Goal: Task Accomplishment & Management: Manage account settings

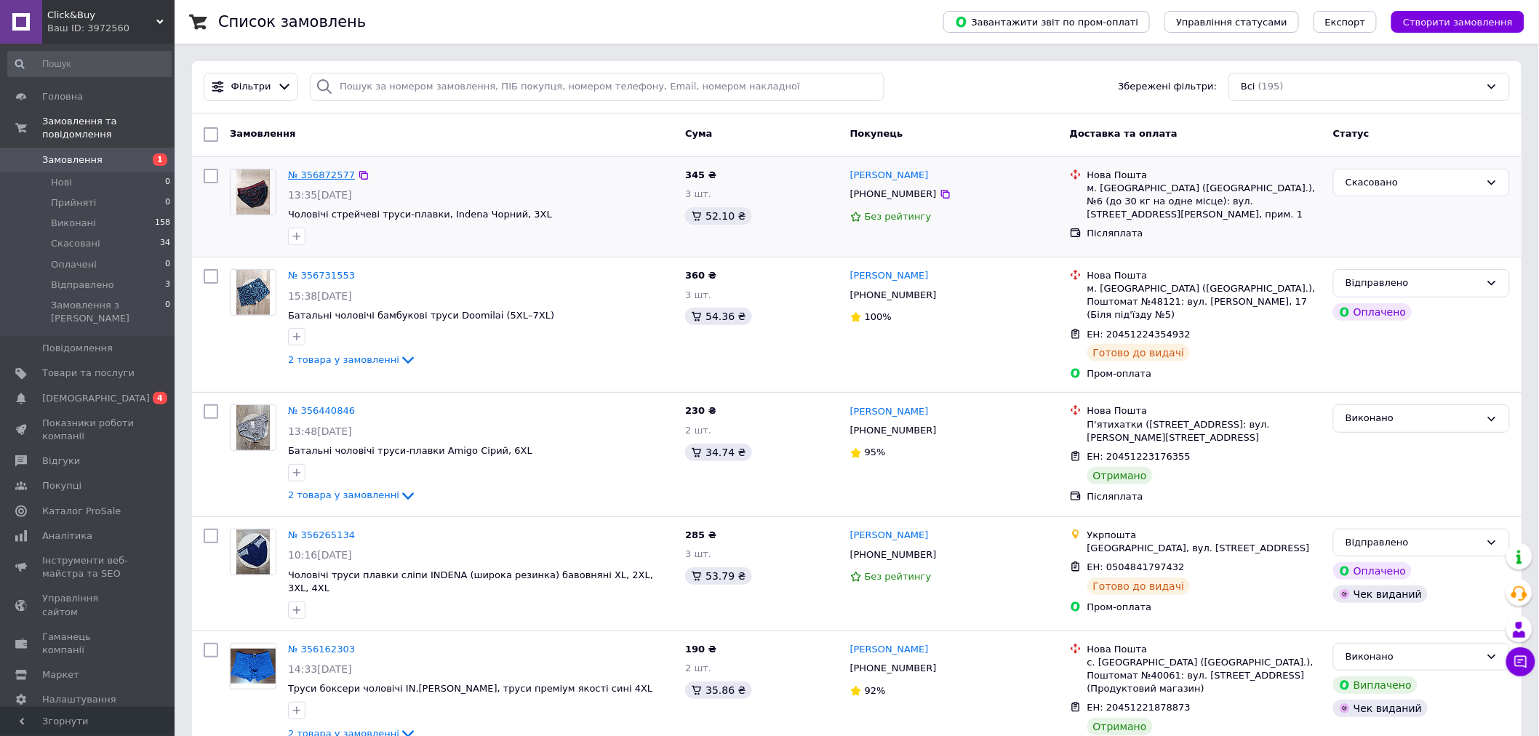
click at [300, 176] on link "№ 356872577" at bounding box center [321, 174] width 67 height 11
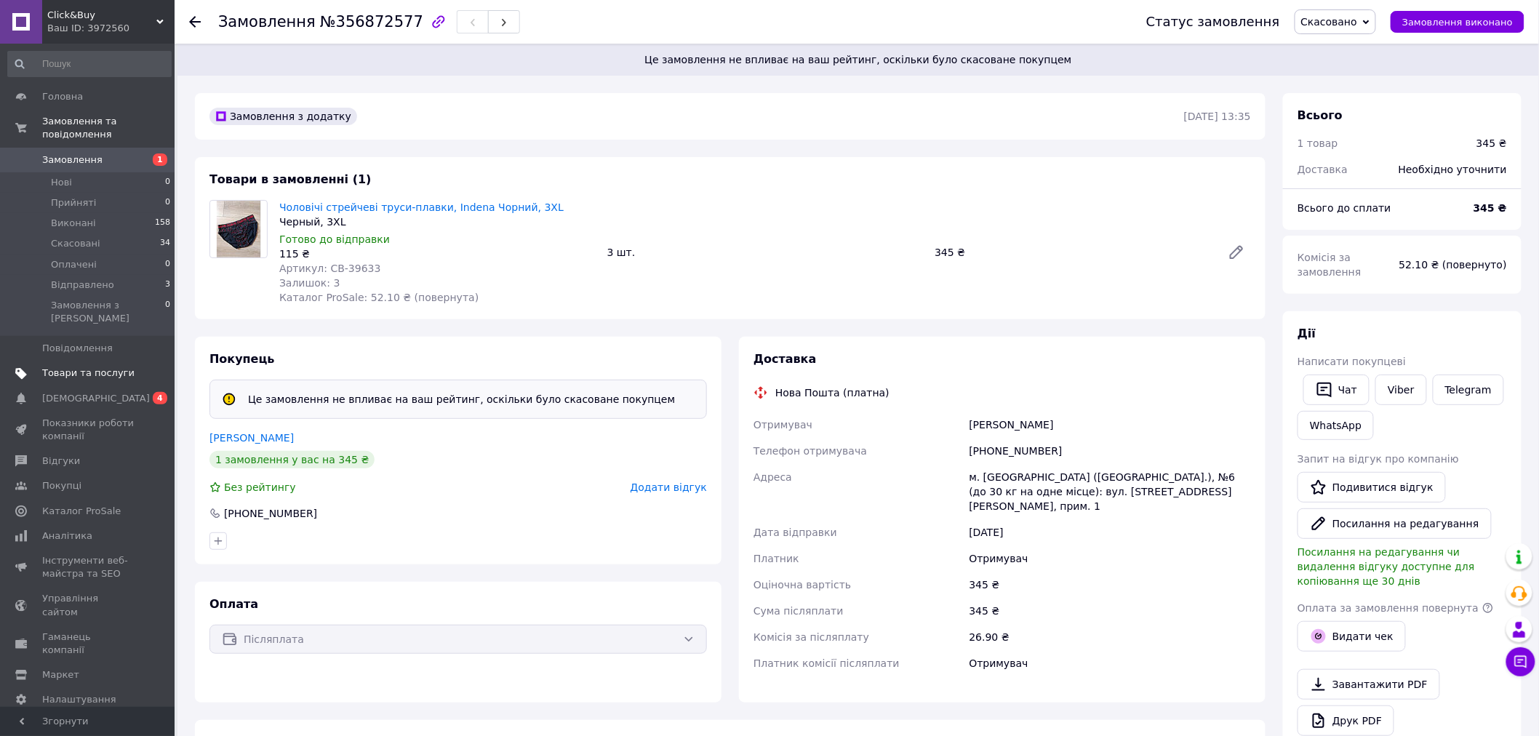
click at [82, 361] on link "Товари та послуги" at bounding box center [89, 373] width 179 height 25
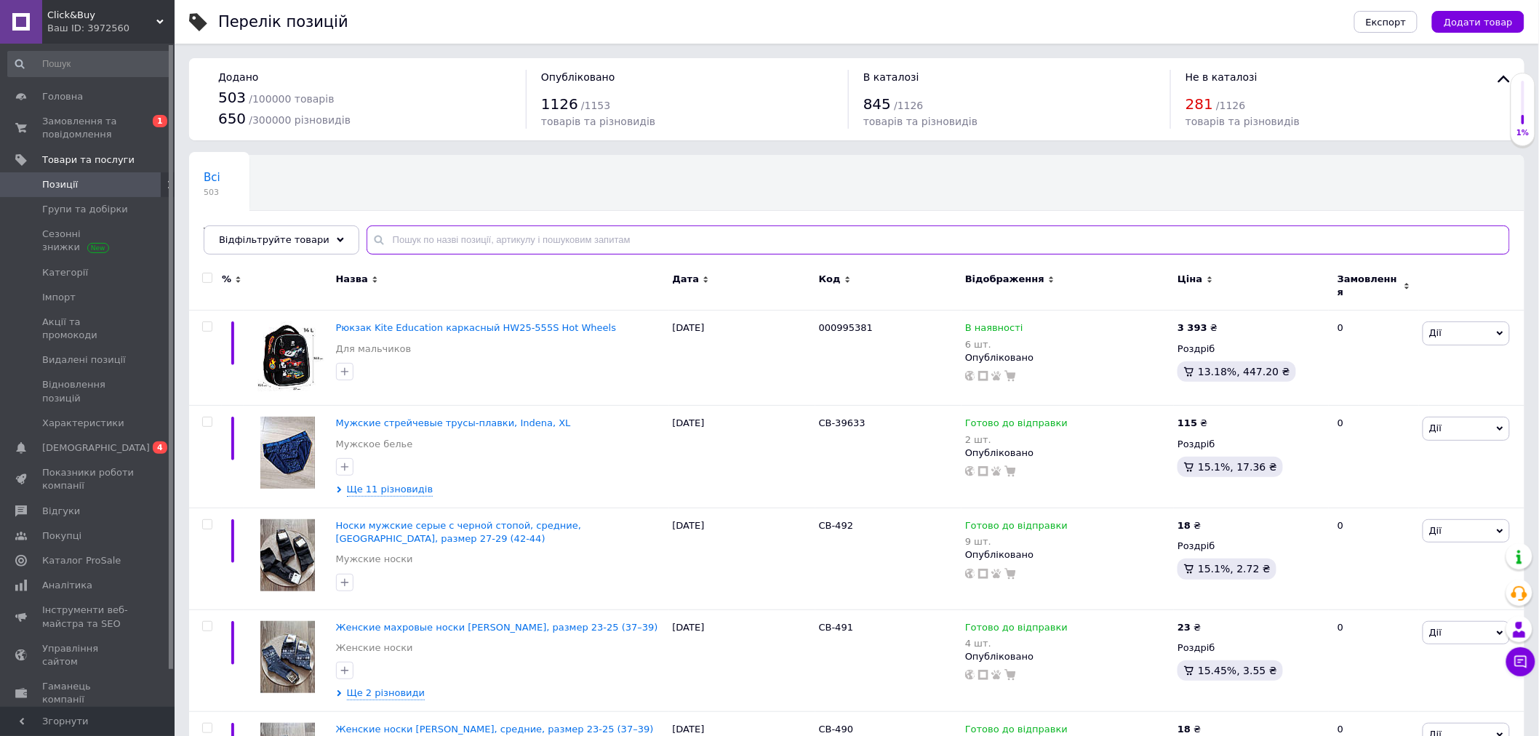
click at [522, 242] on input "text" at bounding box center [939, 240] width 1144 height 29
type input "39633"
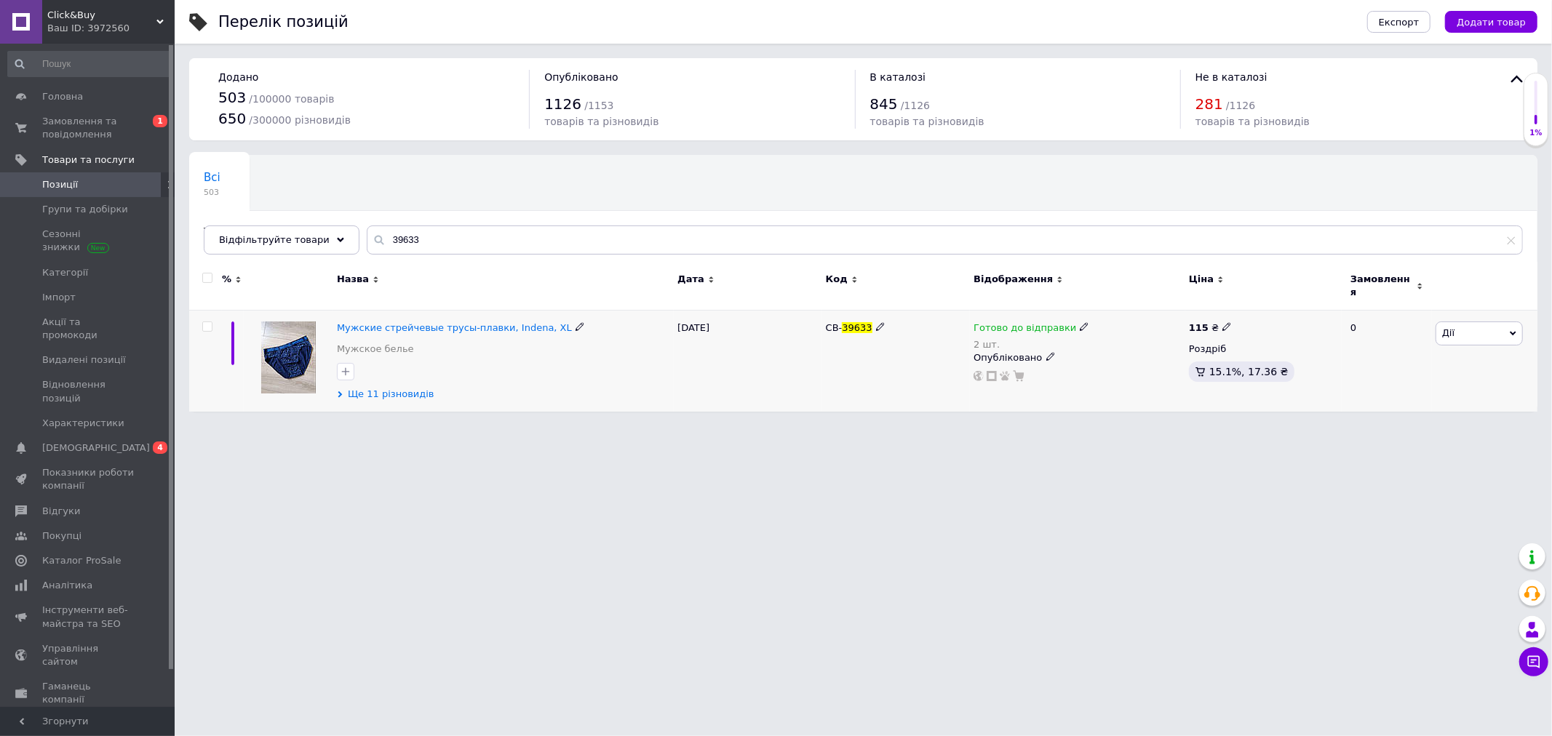
click at [402, 390] on span "Ще 11 різновидів" at bounding box center [391, 394] width 87 height 13
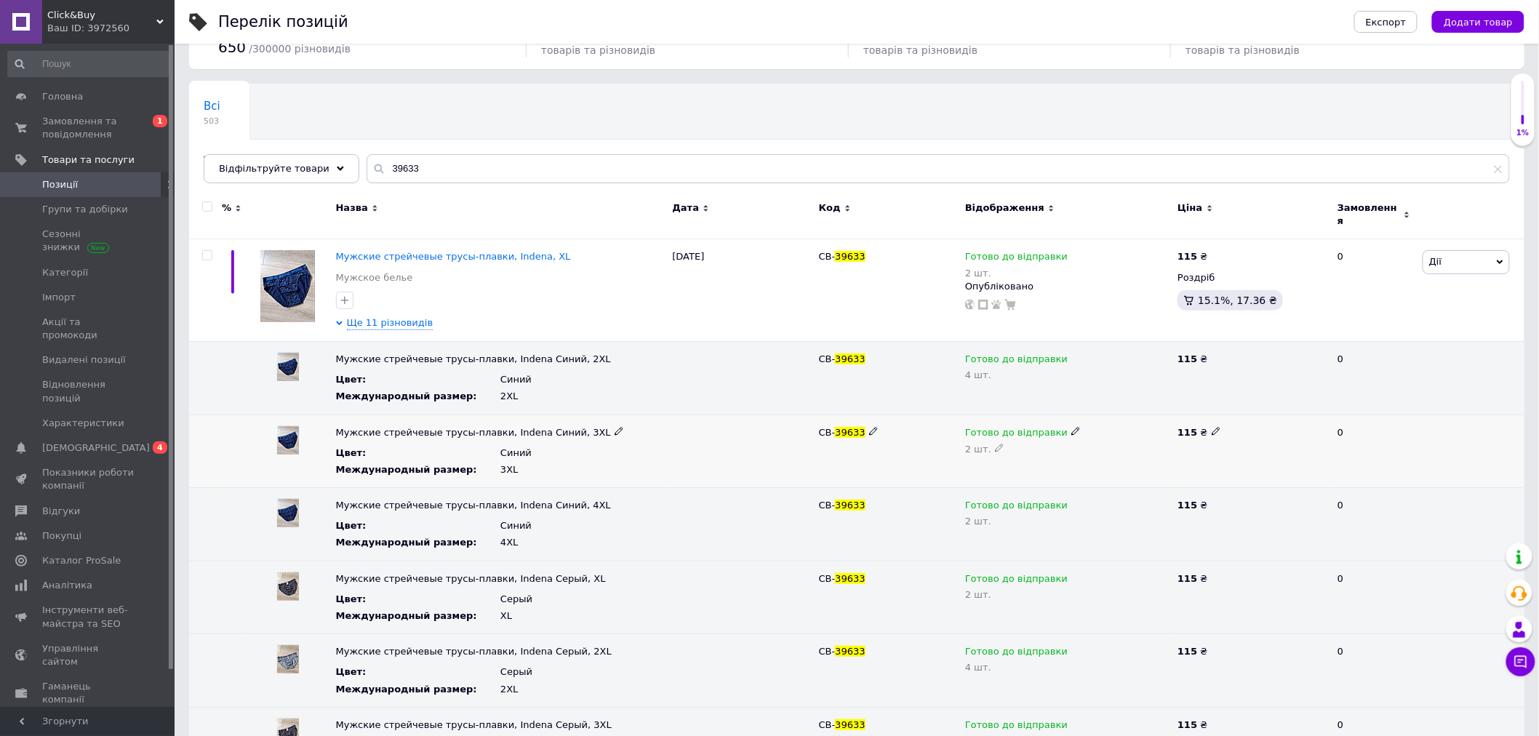
scroll to position [269, 0]
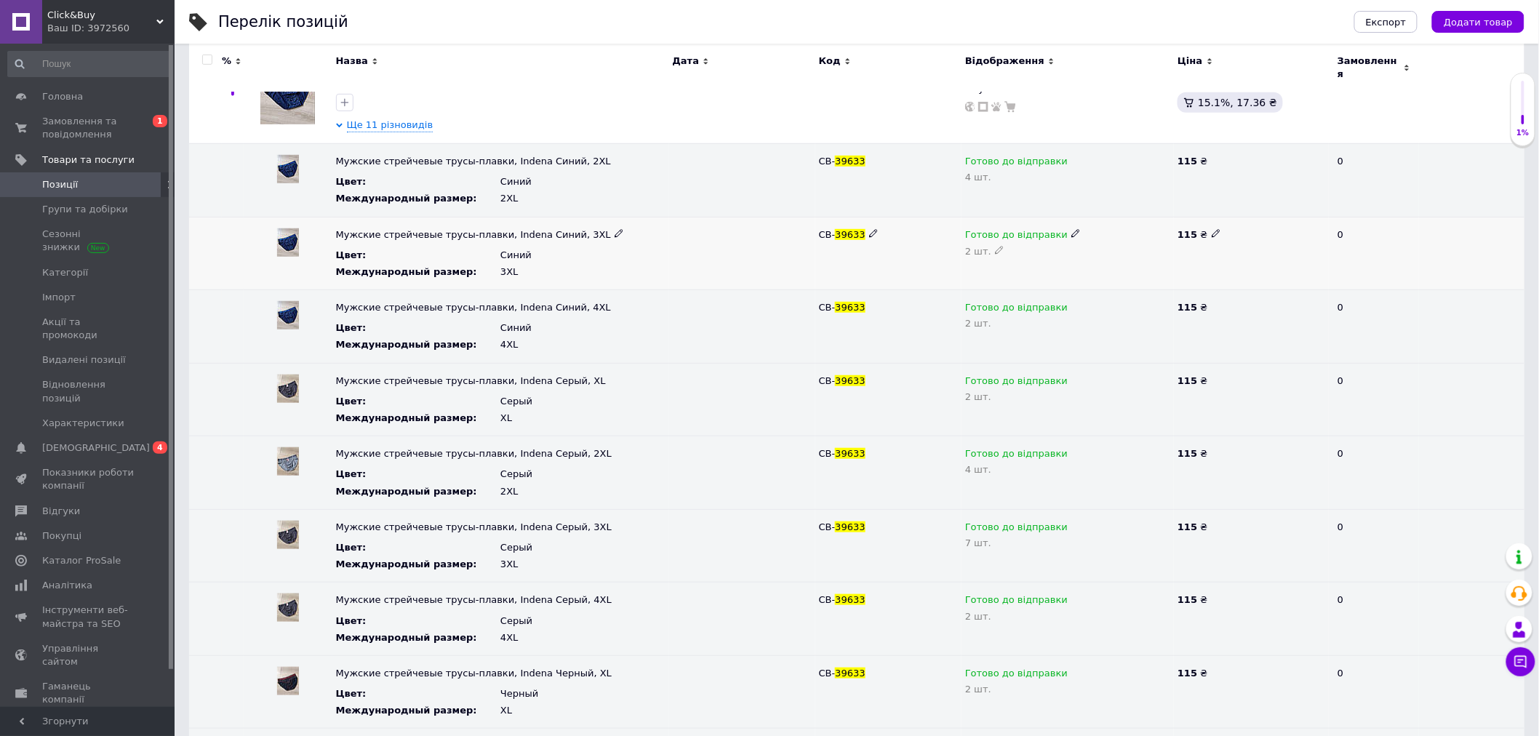
click at [991, 245] on div "2 шт." at bounding box center [1067, 251] width 205 height 12
click at [995, 246] on icon at bounding box center [999, 250] width 9 height 9
drag, startPoint x: 954, startPoint y: 244, endPoint x: 920, endPoint y: 239, distance: 34.0
click at [925, 241] on div "Мужские стрейчевые трусы-плавки, Indena Синий, 3XL Цвет : Синий Международный р…" at bounding box center [857, 253] width 1336 height 73
type input "1"
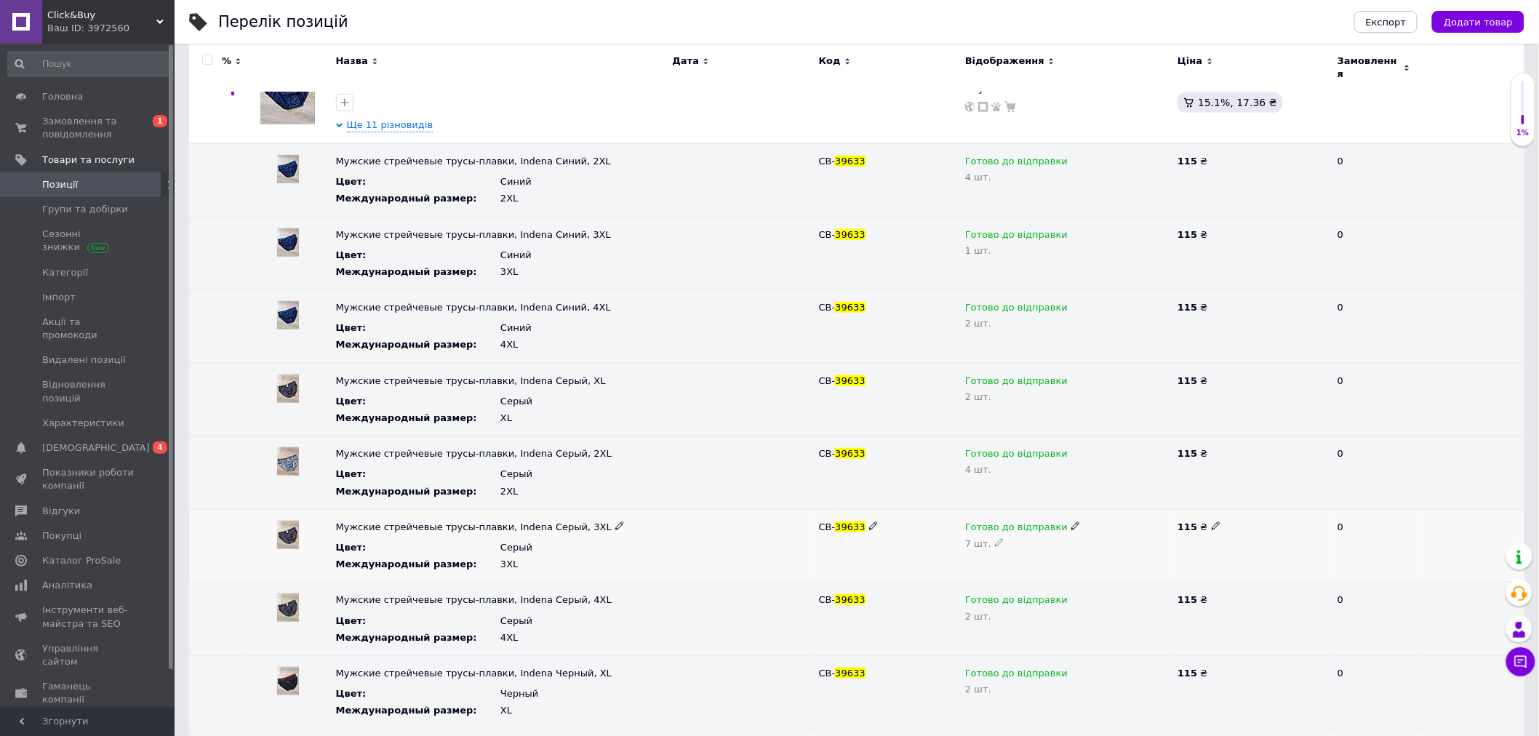
click at [995, 538] on icon at bounding box center [999, 542] width 9 height 9
drag, startPoint x: 948, startPoint y: 530, endPoint x: 903, endPoint y: 479, distance: 68.0
click at [941, 527] on div "Мужские стрейчевые трусы-плавки, Indena Серый, 3XL Цвет : Серый Международный р…" at bounding box center [857, 545] width 1336 height 73
type input "6"
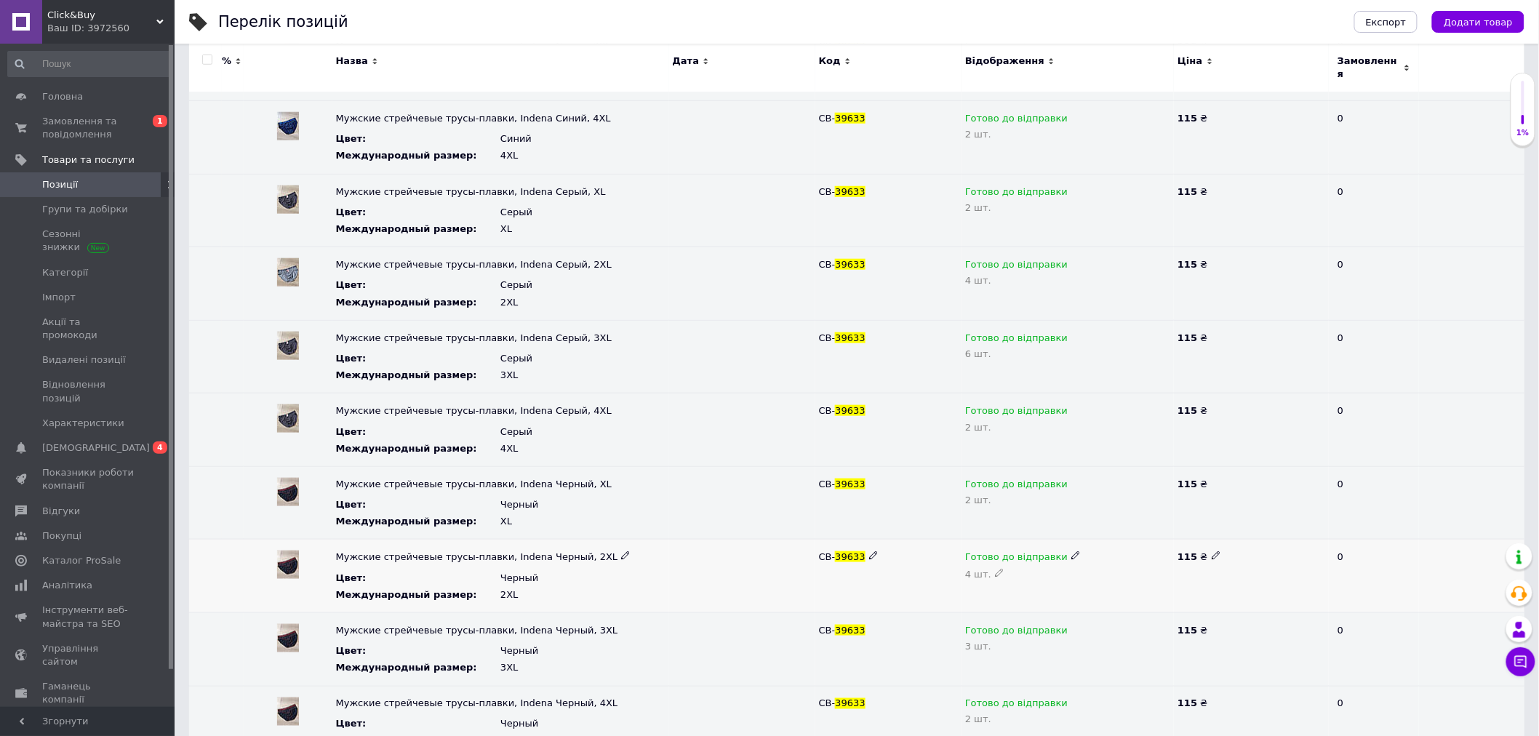
scroll to position [488, 0]
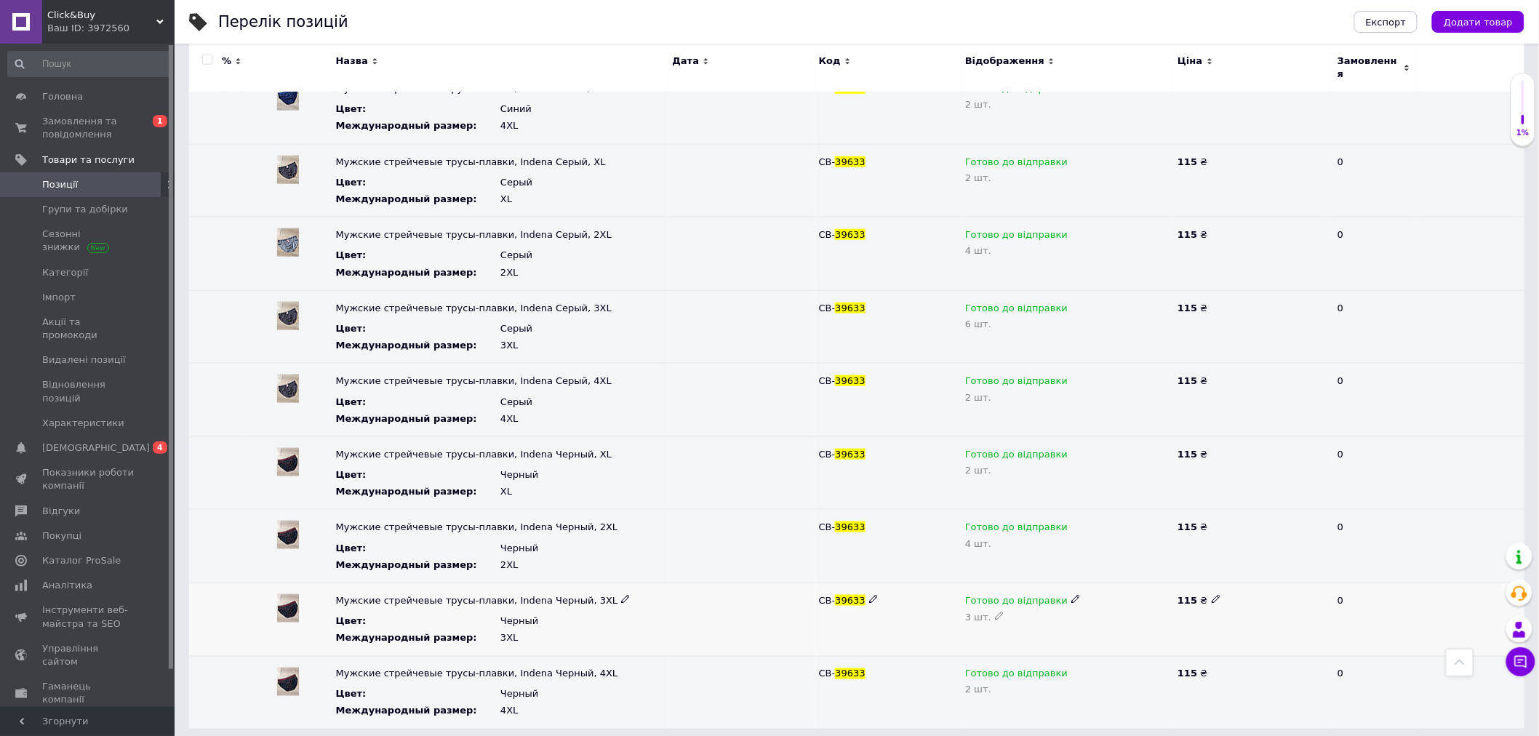
click at [995, 612] on icon at bounding box center [999, 616] width 9 height 9
drag, startPoint x: 984, startPoint y: 612, endPoint x: 954, endPoint y: 608, distance: 30.9
click at [954, 608] on div "Мужские стрейчевые трусы-плавки, Indena Черный, 3XL Цвет : Черный Международный…" at bounding box center [857, 619] width 1336 height 73
type input "2"
click at [106, 121] on span "Замовлення та повідомлення" at bounding box center [88, 128] width 92 height 26
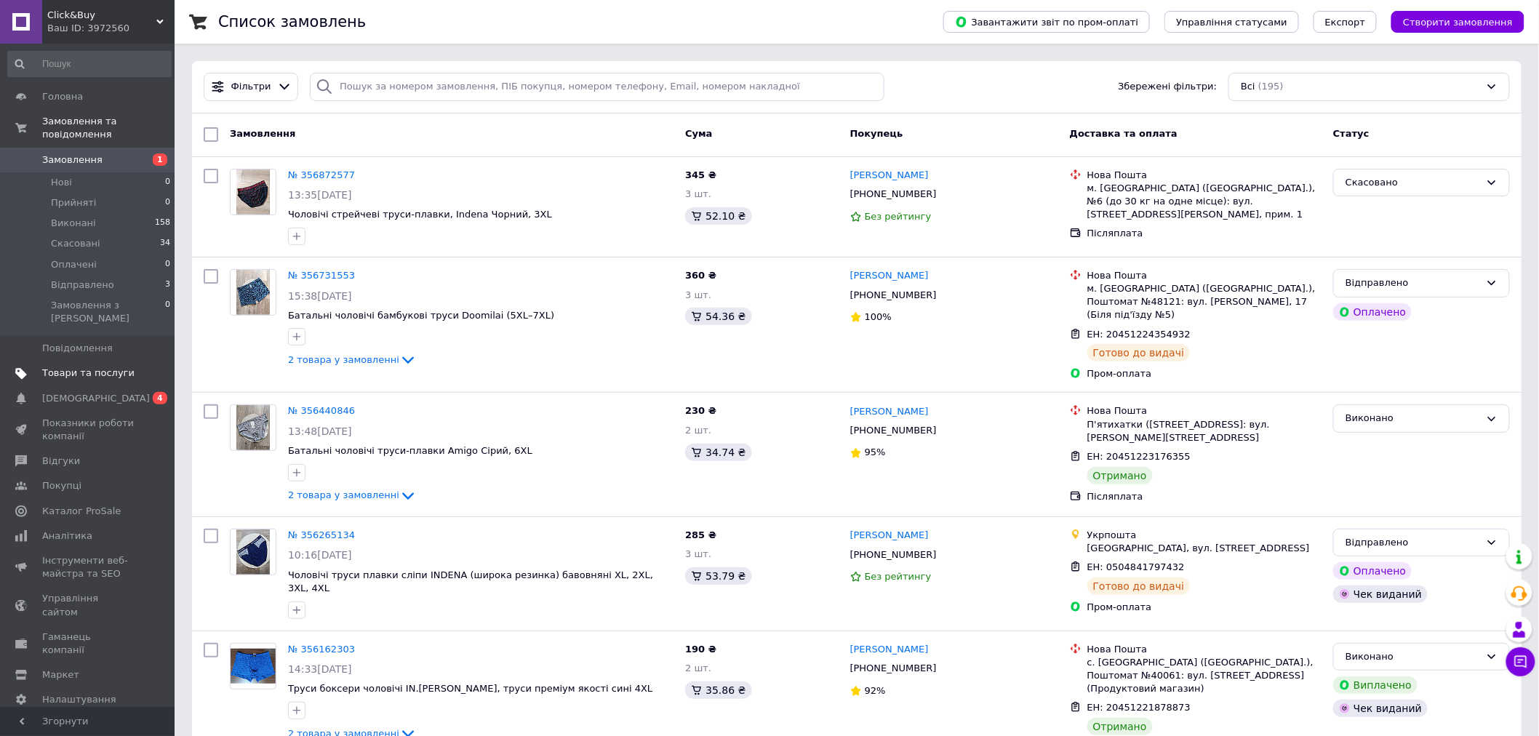
click at [105, 367] on span "Товари та послуги" at bounding box center [88, 373] width 92 height 13
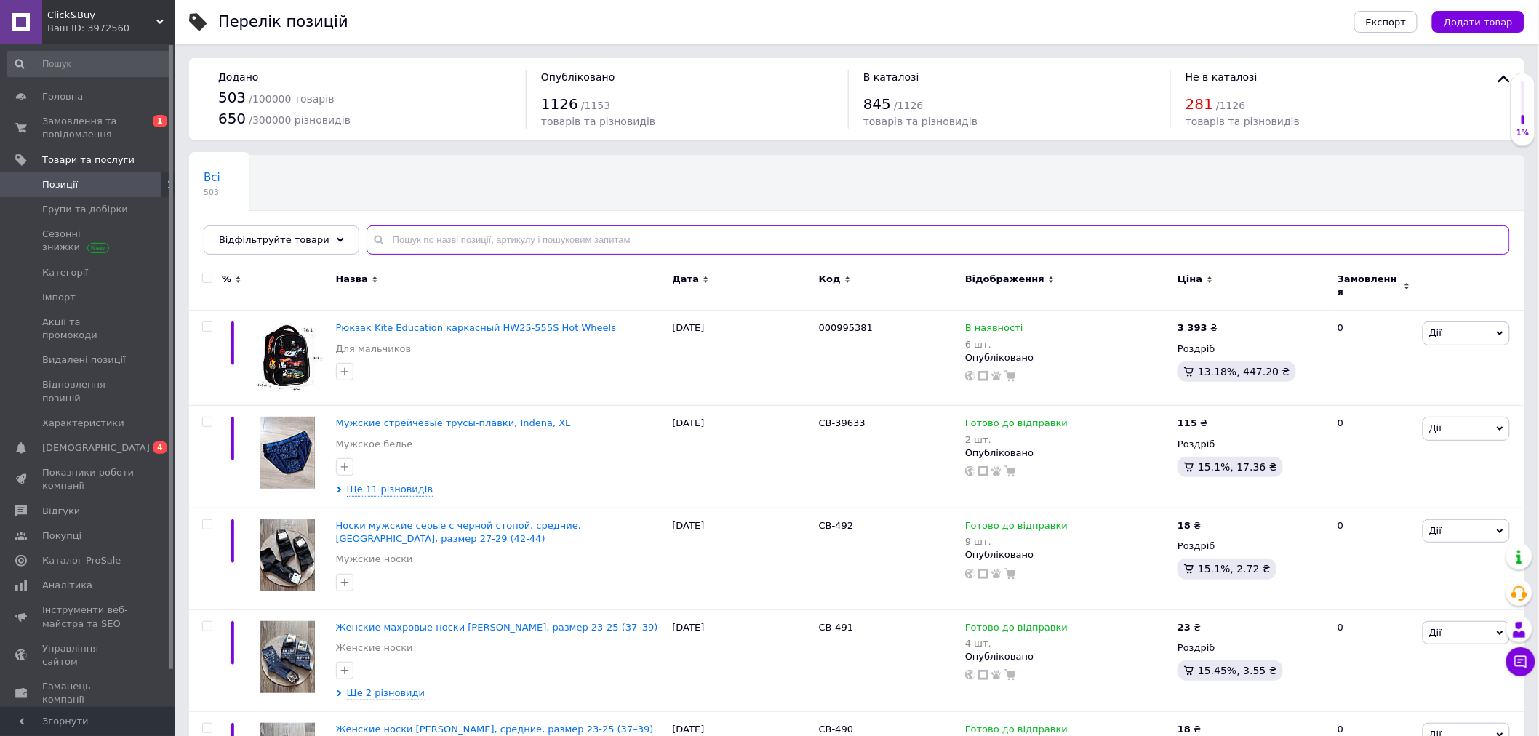
click at [482, 240] on input "text" at bounding box center [939, 240] width 1144 height 29
type input "8375"
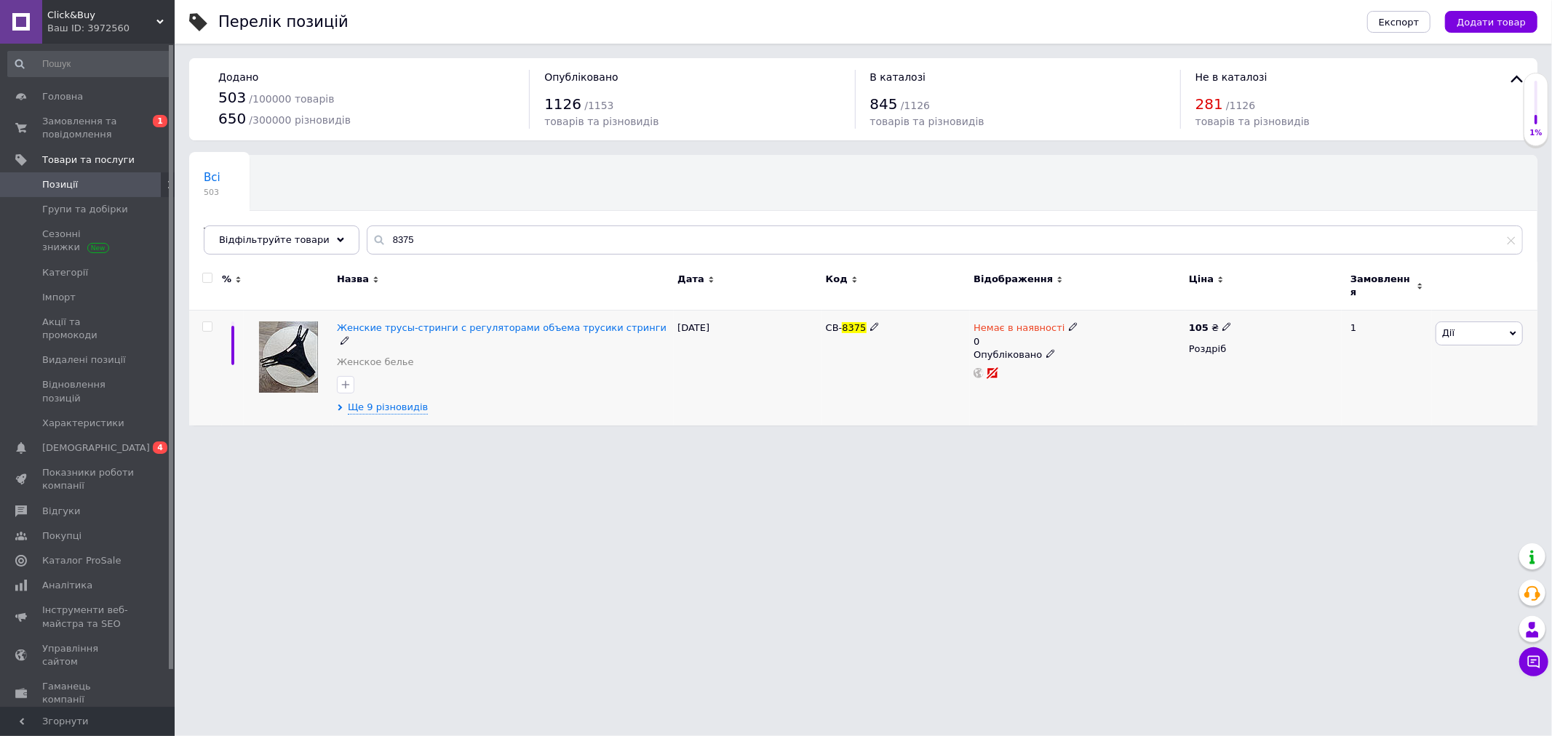
click at [407, 395] on div "Женские трусы-стринги с регуляторами объема трусики стринги Женское белье Ще 9 …" at bounding box center [503, 368] width 340 height 115
click at [410, 401] on span "Ще 9 різновидів" at bounding box center [388, 407] width 80 height 13
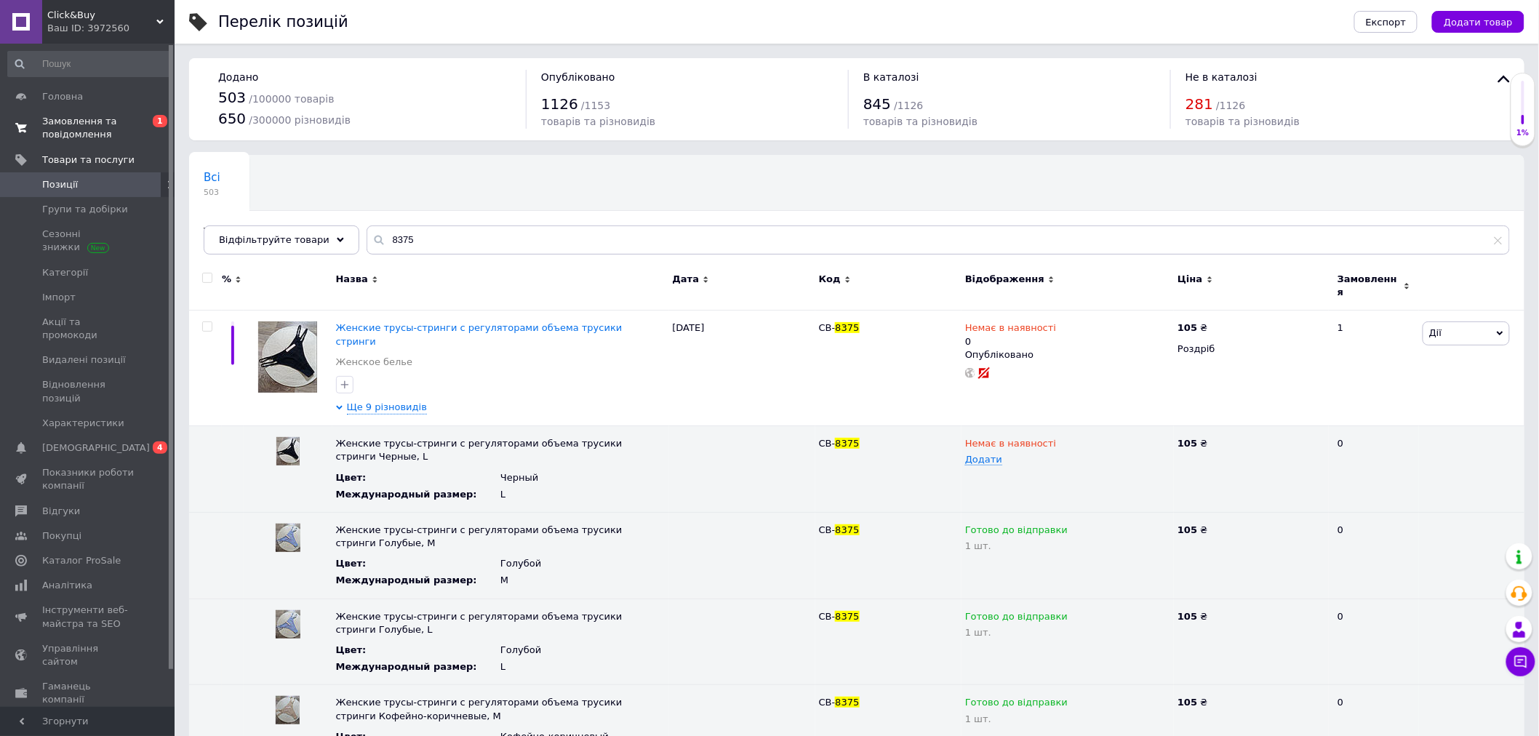
click at [106, 124] on span "Замовлення та повідомлення" at bounding box center [88, 128] width 92 height 26
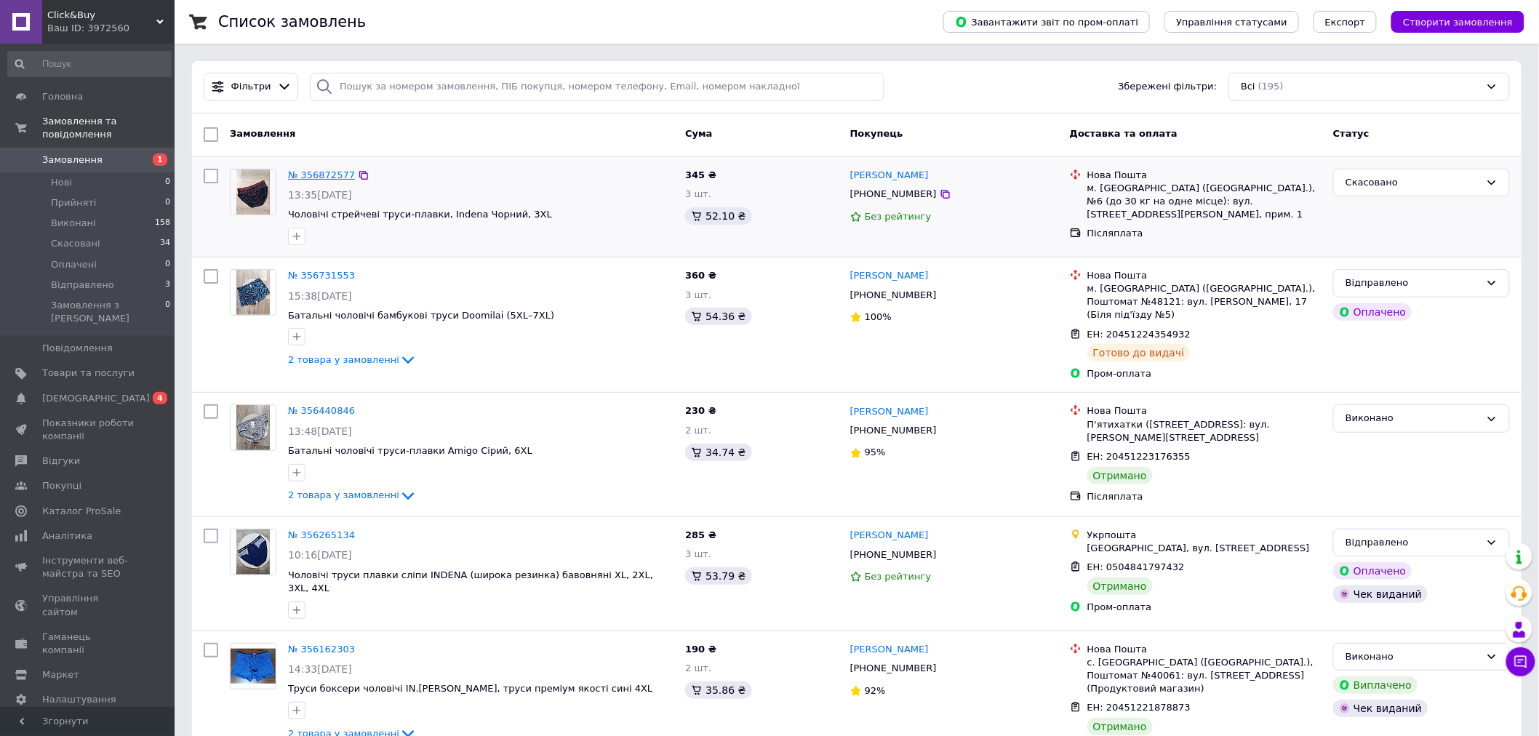
click at [324, 175] on link "№ 356872577" at bounding box center [321, 174] width 67 height 11
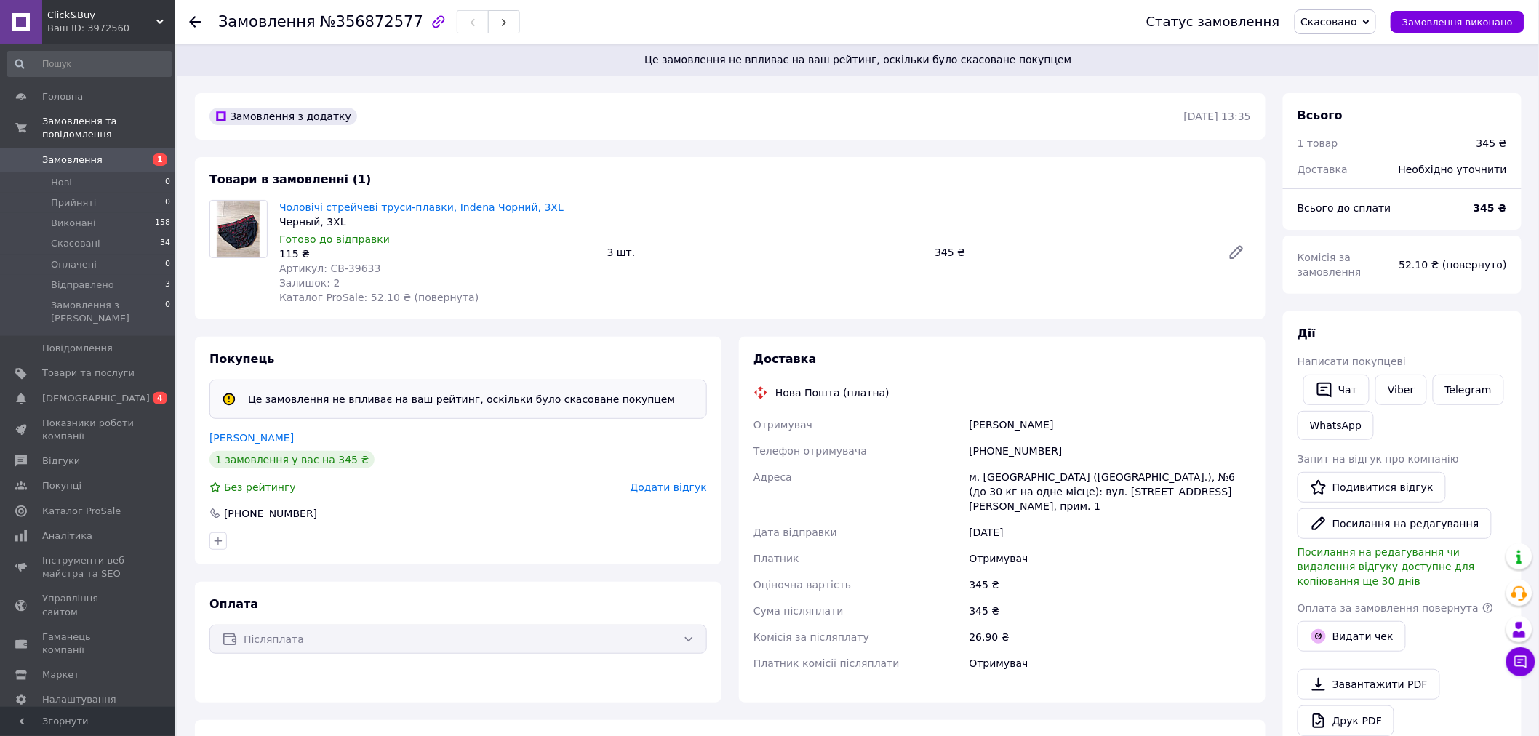
click at [83, 153] on span "Замовлення" at bounding box center [72, 159] width 60 height 13
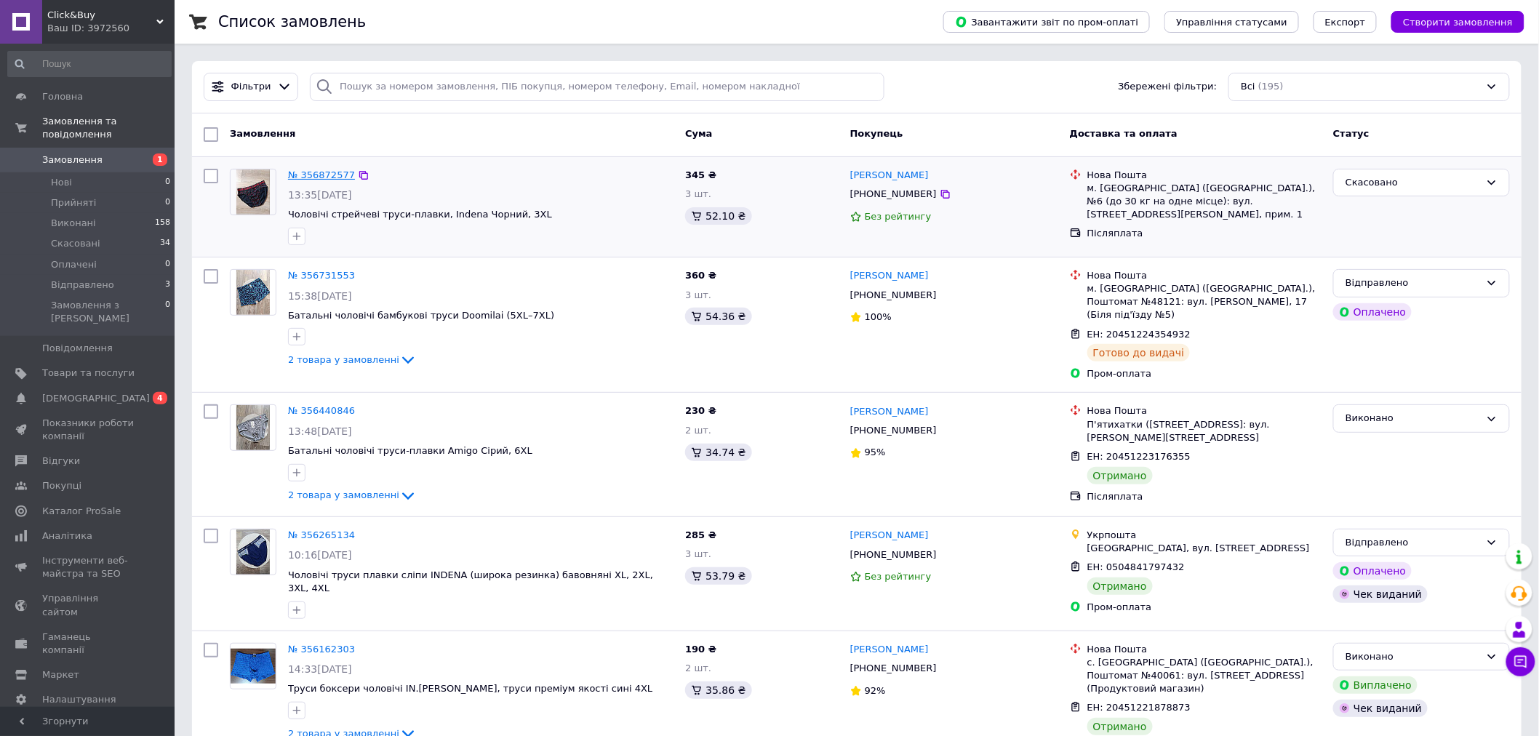
click at [330, 176] on link "№ 356872577" at bounding box center [321, 174] width 67 height 11
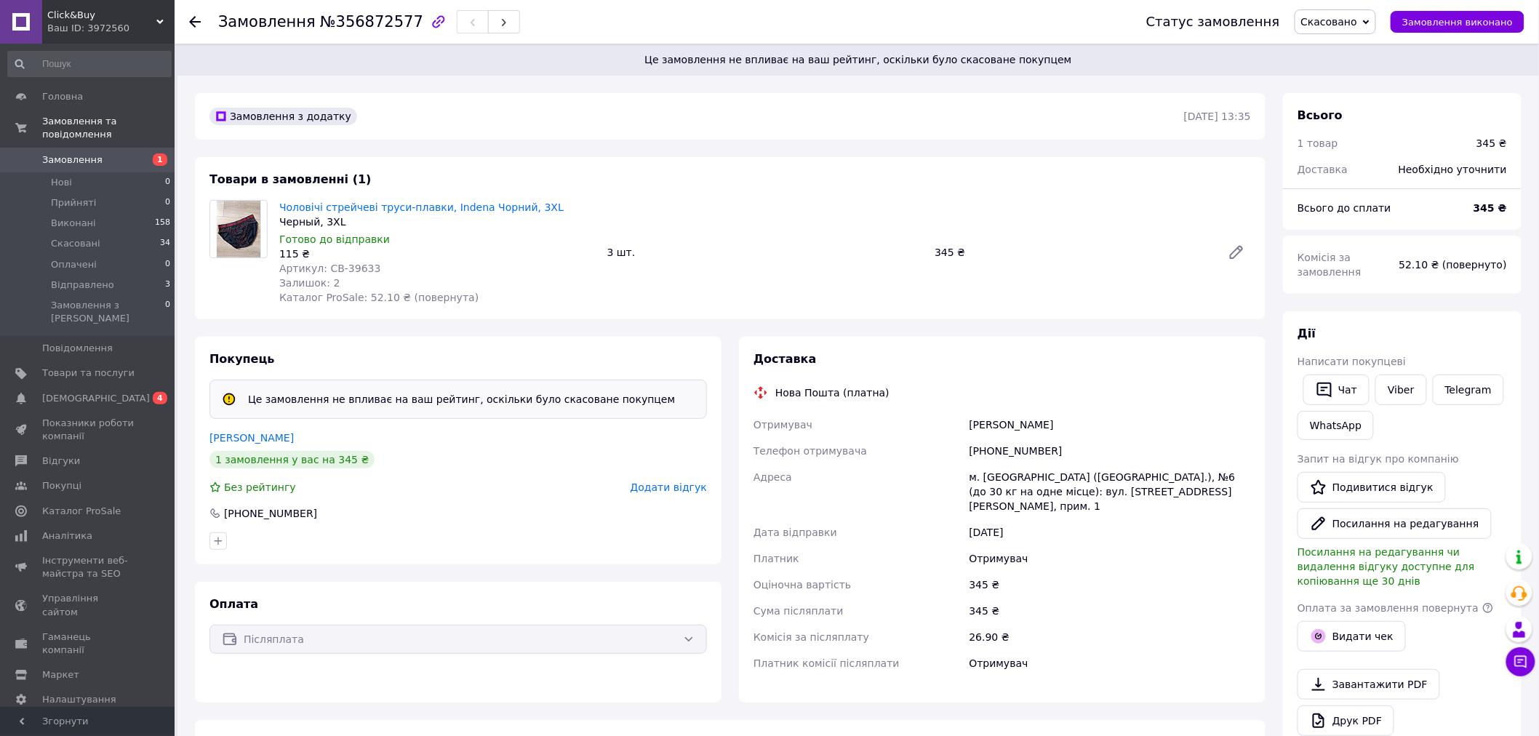
click at [192, 19] on use at bounding box center [195, 22] width 12 height 12
